Goal: Register for event/course

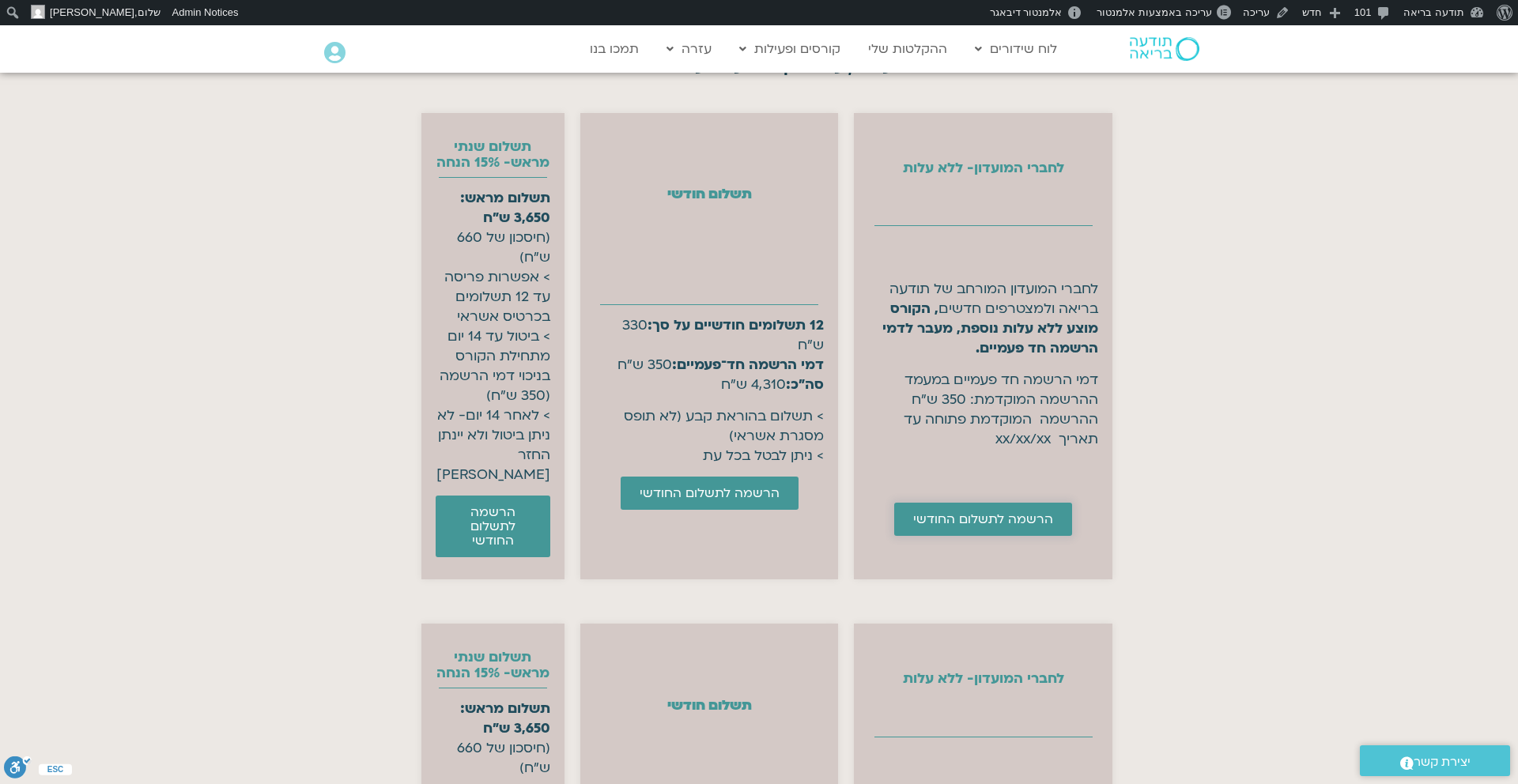
click at [962, 512] on span "הרשמה לתשלום החודשי" at bounding box center [983, 519] width 140 height 14
